Goal: Task Accomplishment & Management: Manage account settings

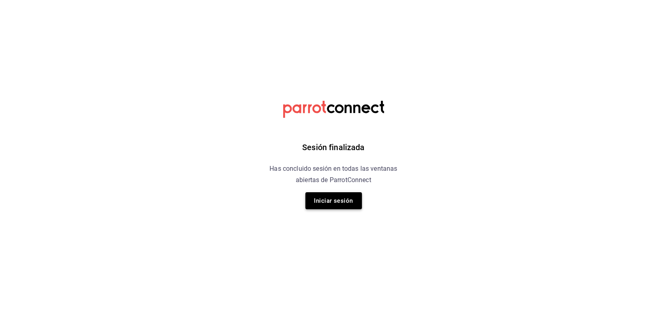
click at [342, 203] on button "Iniciar sesión" at bounding box center [334, 200] width 57 height 17
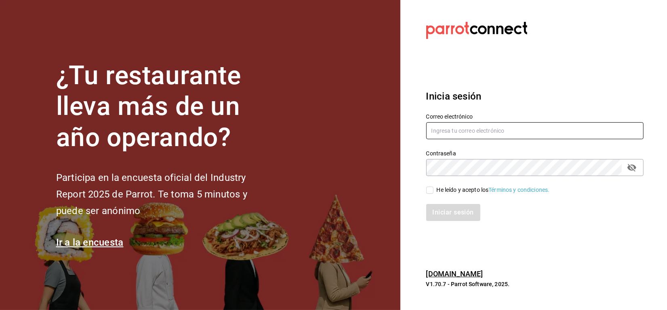
click at [465, 128] on input "text" at bounding box center [534, 130] width 217 height 17
type input "M"
type input "[EMAIL_ADDRESS][DOMAIN_NAME]"
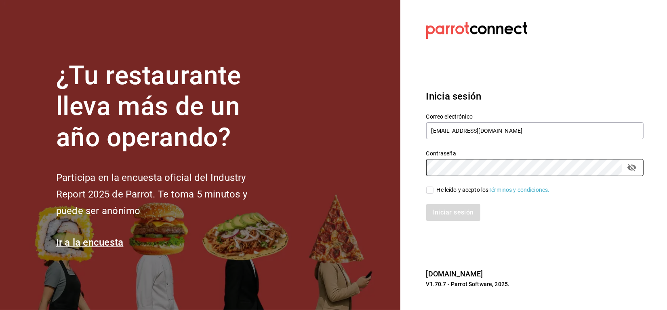
click at [434, 189] on span "He leído y acepto los Términos y condiciones." at bounding box center [492, 190] width 116 height 8
click at [434, 189] on input "He leído y acepto los Términos y condiciones." at bounding box center [429, 189] width 7 height 7
checkbox input "true"
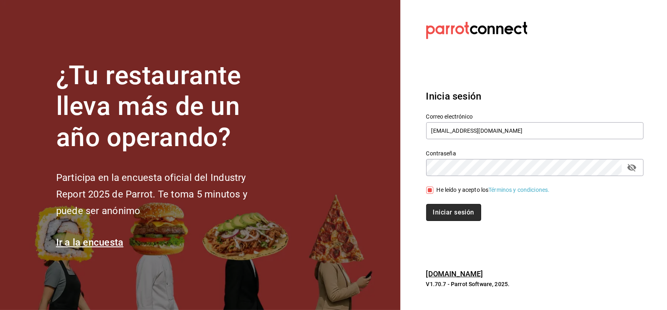
click at [444, 207] on button "Iniciar sesión" at bounding box center [453, 212] width 55 height 17
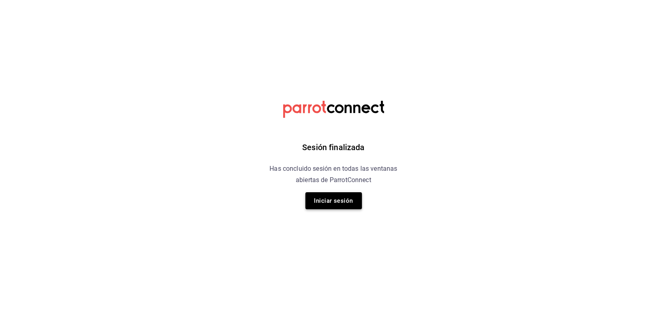
click at [326, 197] on button "Iniciar sesión" at bounding box center [334, 200] width 57 height 17
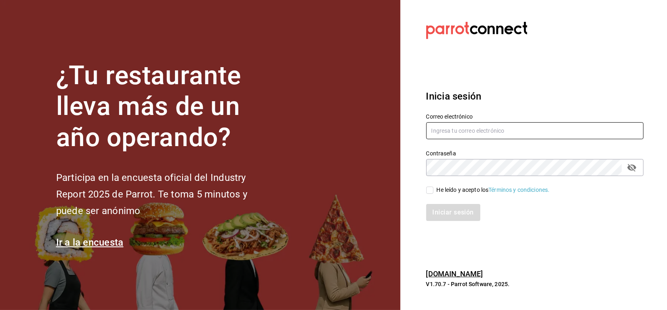
click at [453, 128] on input "text" at bounding box center [534, 130] width 217 height 17
type input "[DOMAIN_NAME]"
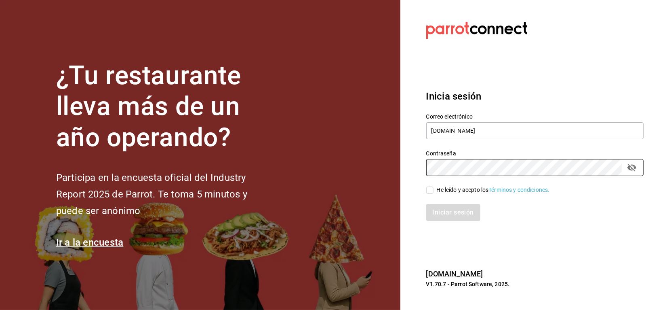
click at [429, 189] on input "He leído y acepto los Términos y condiciones." at bounding box center [429, 189] width 7 height 7
checkbox input "true"
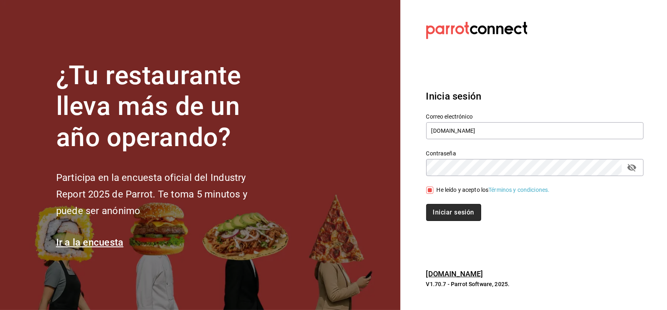
click at [435, 213] on button "Iniciar sesión" at bounding box center [453, 212] width 55 height 17
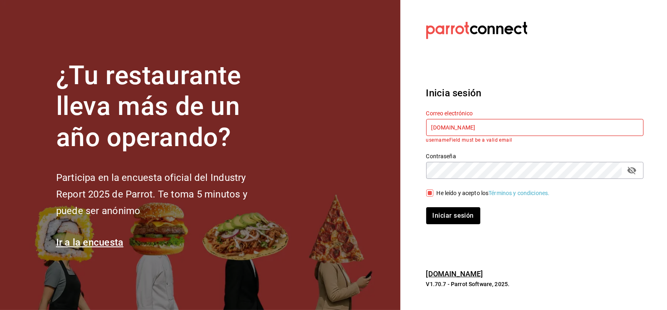
click at [488, 126] on input "[DOMAIN_NAME]" at bounding box center [534, 127] width 217 height 17
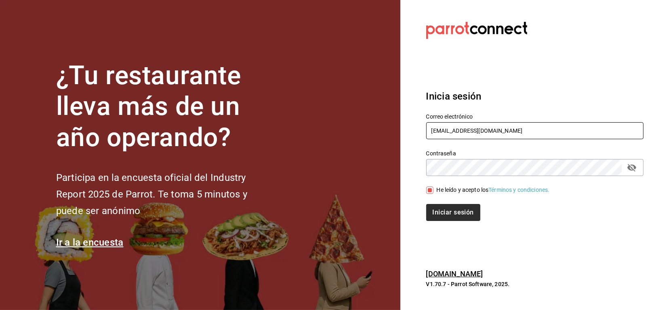
type input "[EMAIL_ADDRESS][DOMAIN_NAME]"
click at [466, 213] on button "Iniciar sesión" at bounding box center [453, 212] width 55 height 17
